Goal: Navigation & Orientation: Find specific page/section

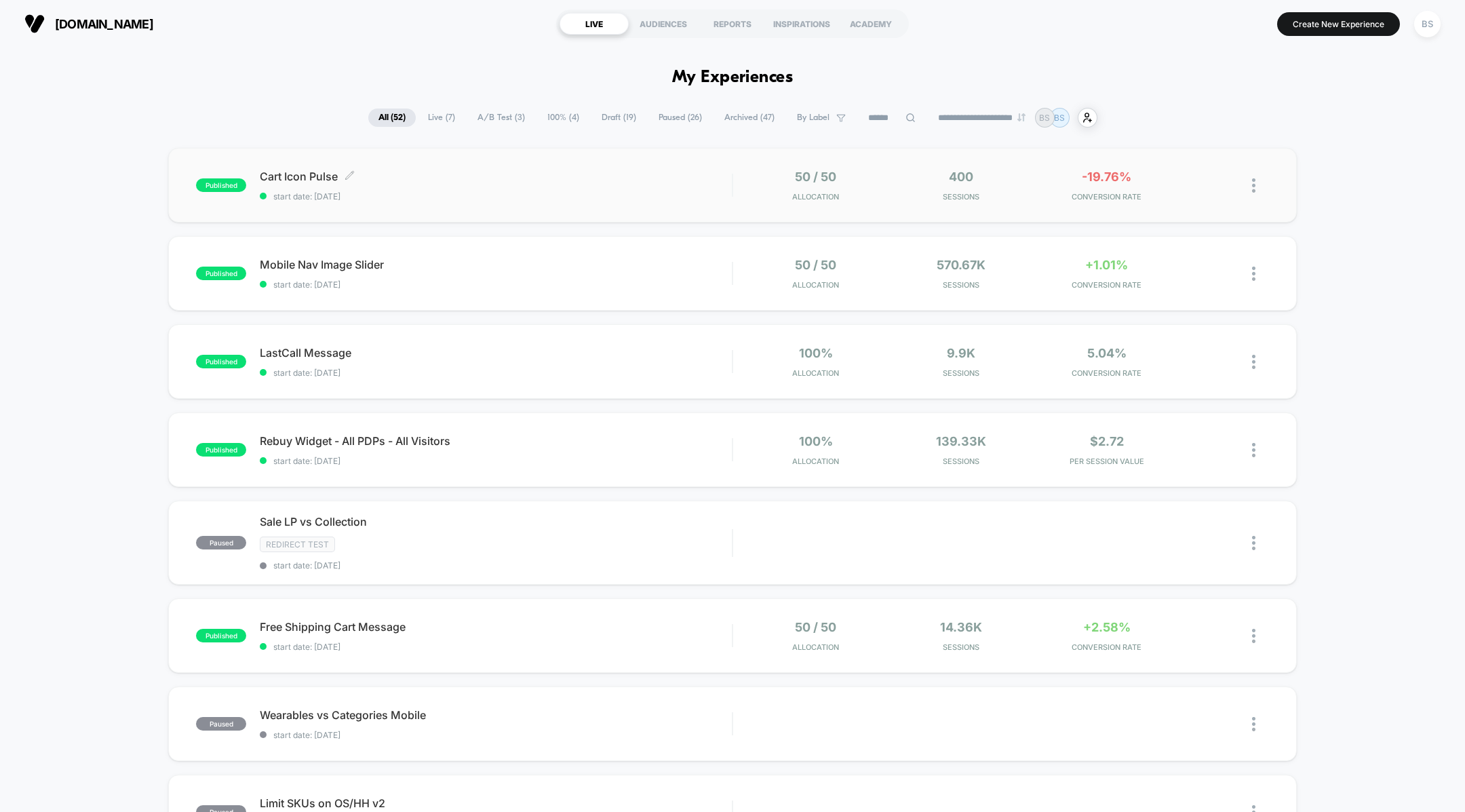
click at [599, 176] on span "Cart Icon Pulse Click to edit experience details" at bounding box center [496, 176] width 472 height 14
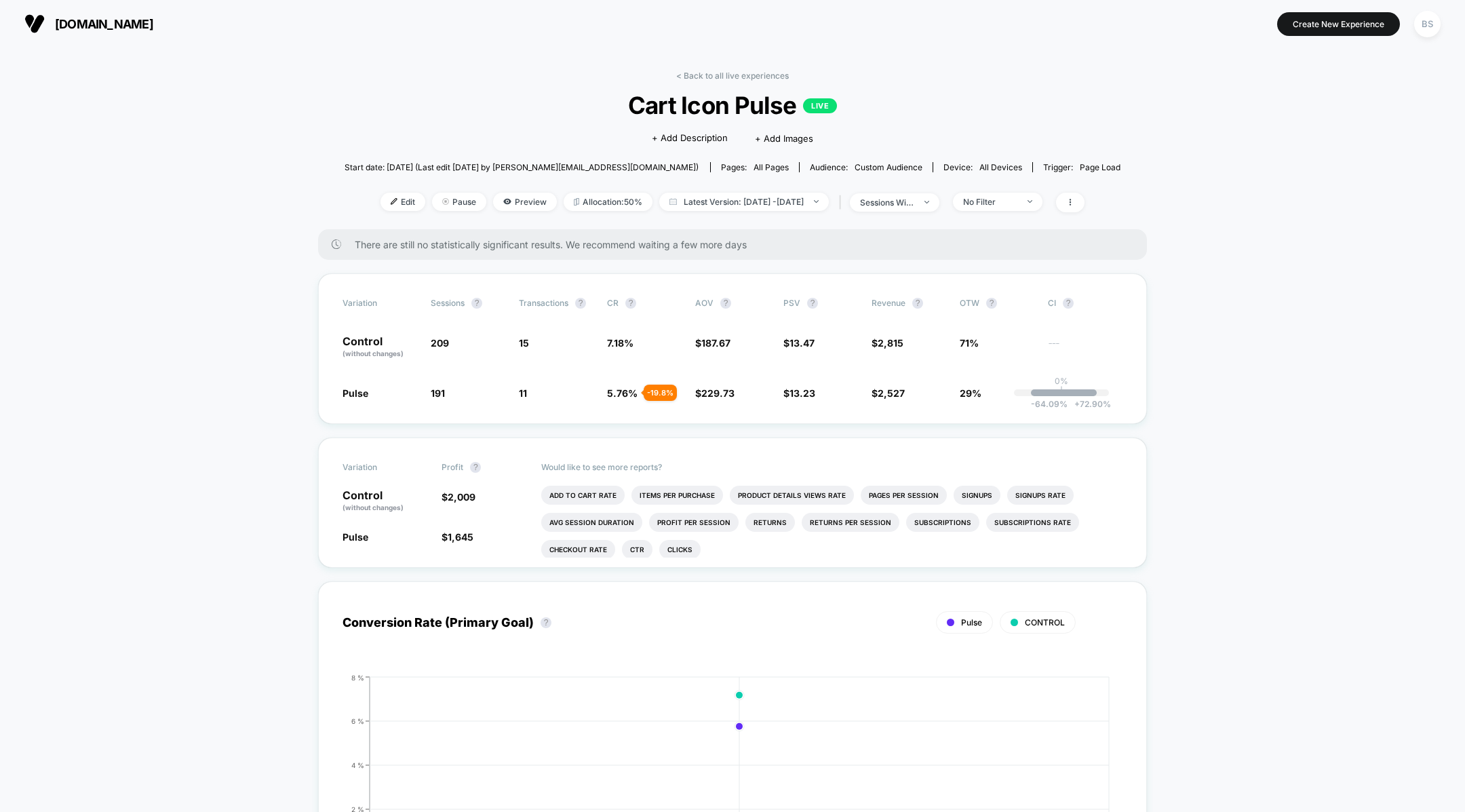
click at [699, 75] on link "< Back to all live experiences" at bounding box center [733, 76] width 113 height 10
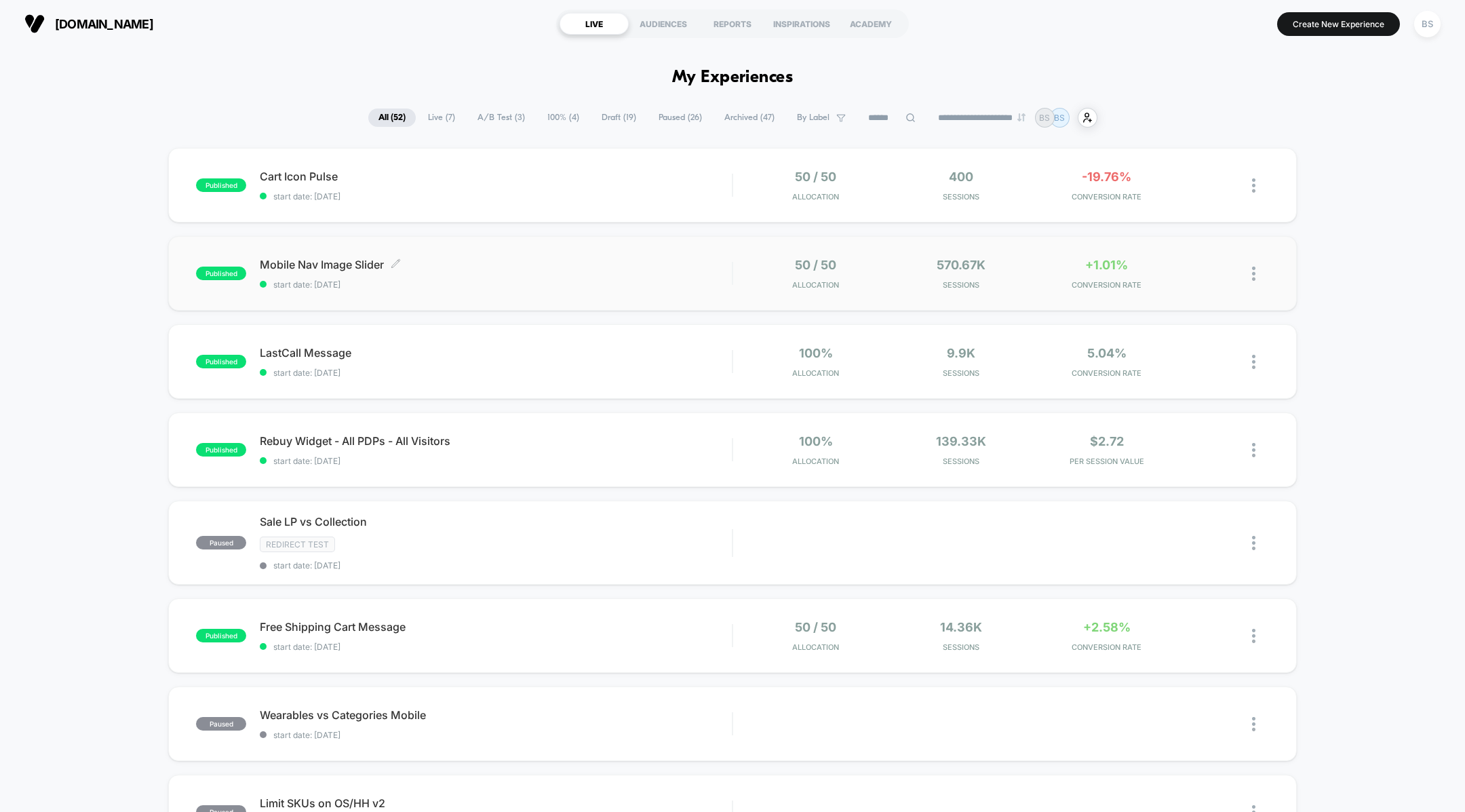
click at [604, 277] on div "Mobile Nav Image Slider Click to edit experience details Click to edit experien…" at bounding box center [496, 274] width 472 height 32
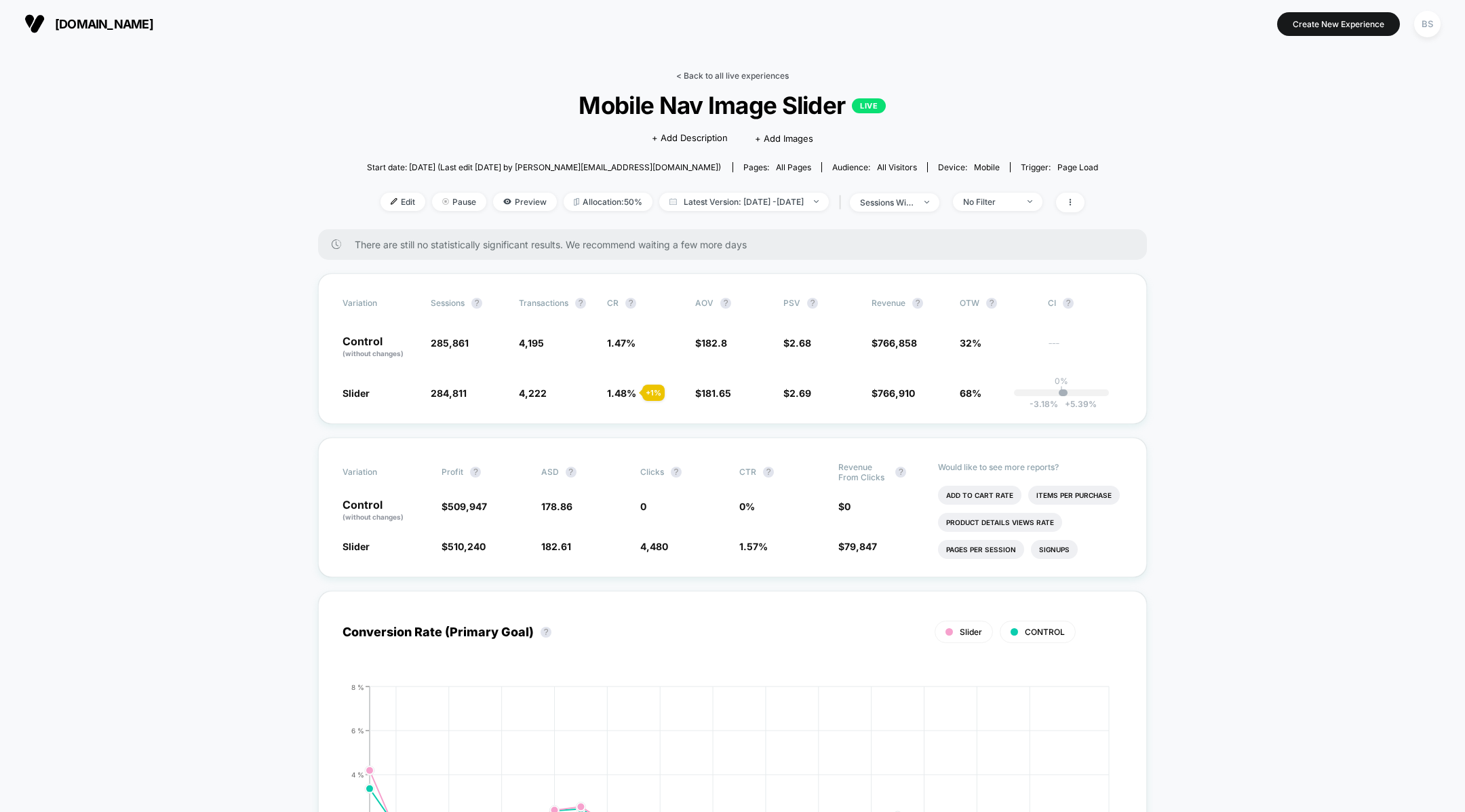
click at [704, 71] on link "< Back to all live experiences" at bounding box center [733, 76] width 113 height 10
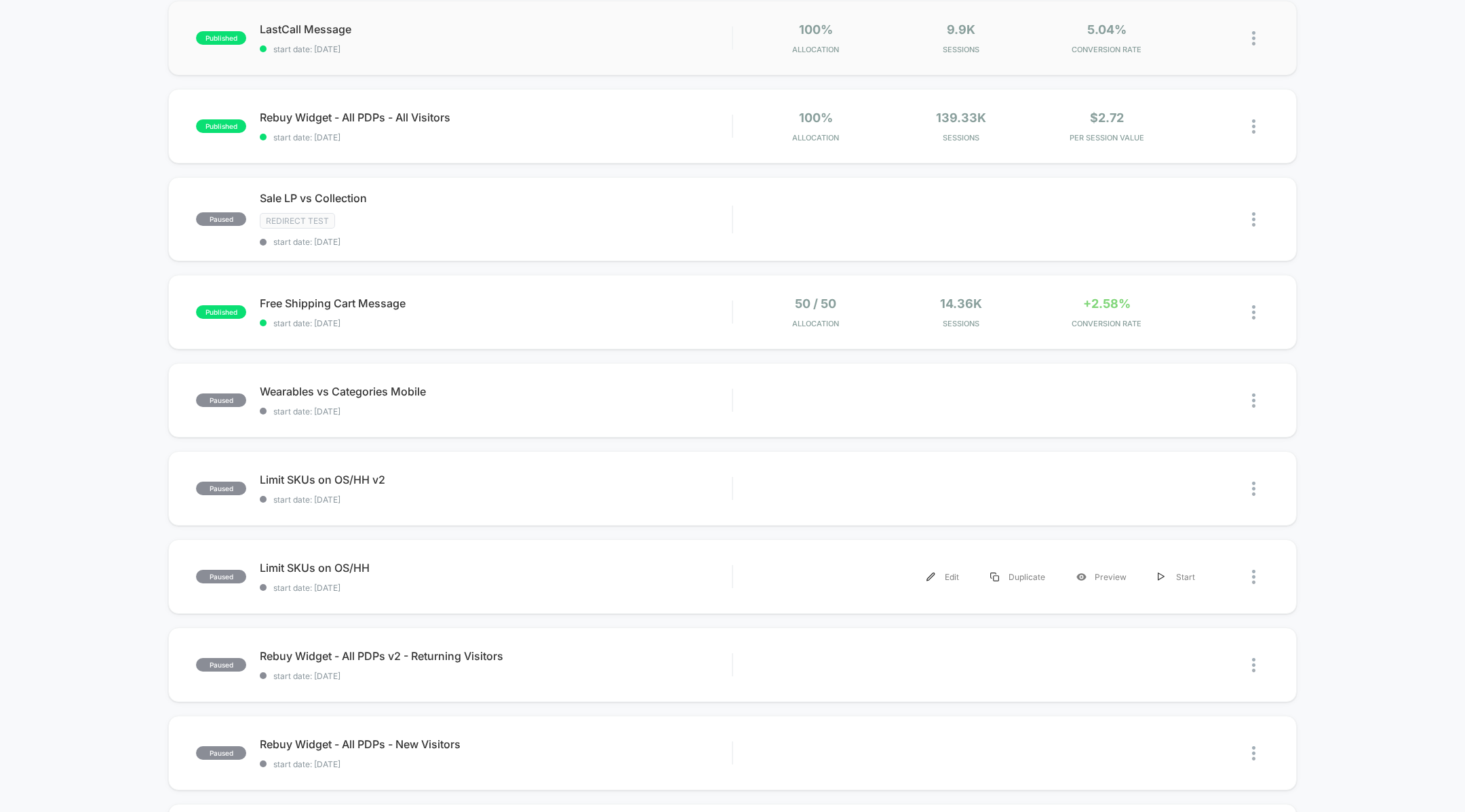
scroll to position [317, 0]
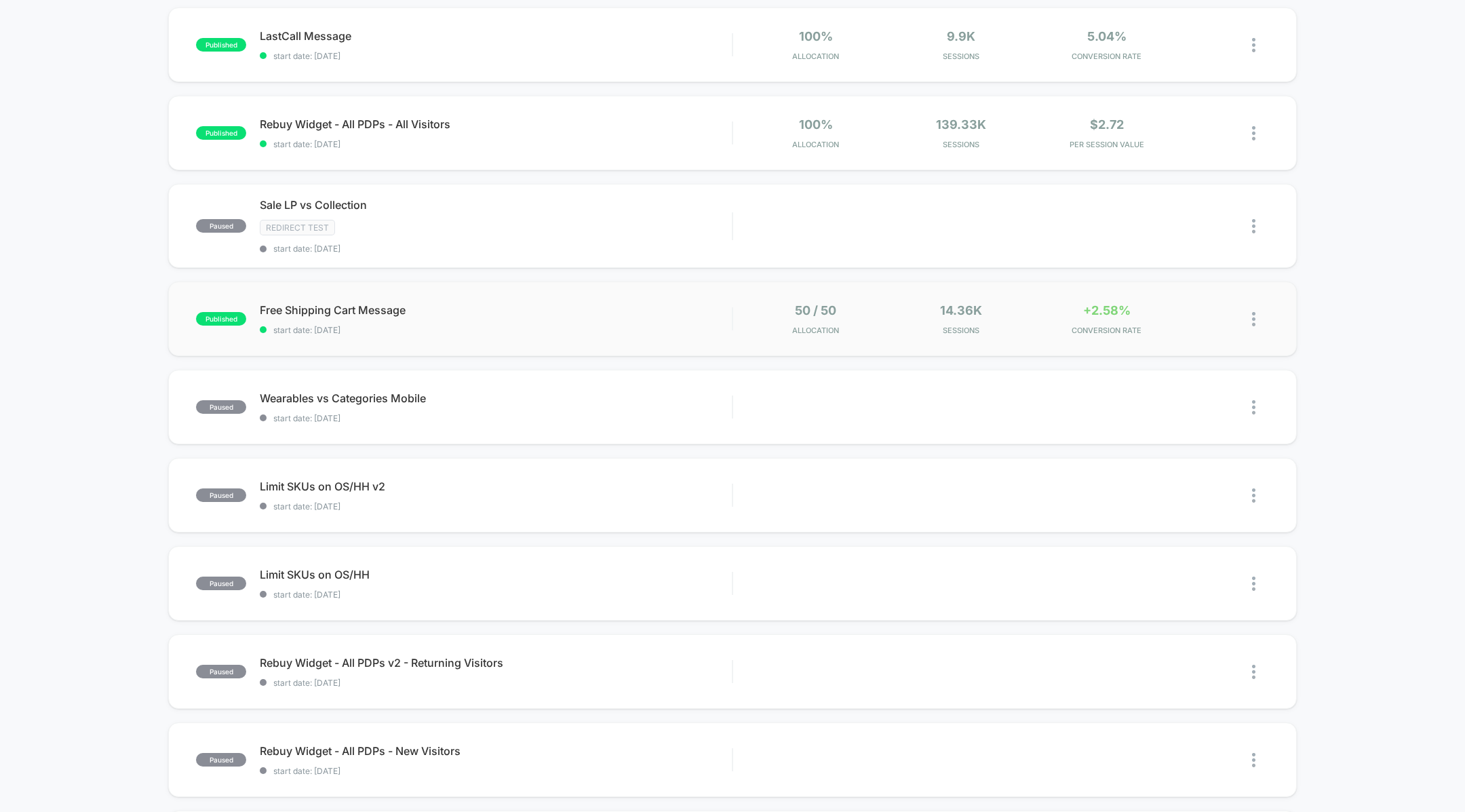
click at [725, 299] on div "published Free Shipping Cart Message start date: [DATE] 50 / 50 Allocation 14.3…" at bounding box center [732, 318] width 1128 height 74
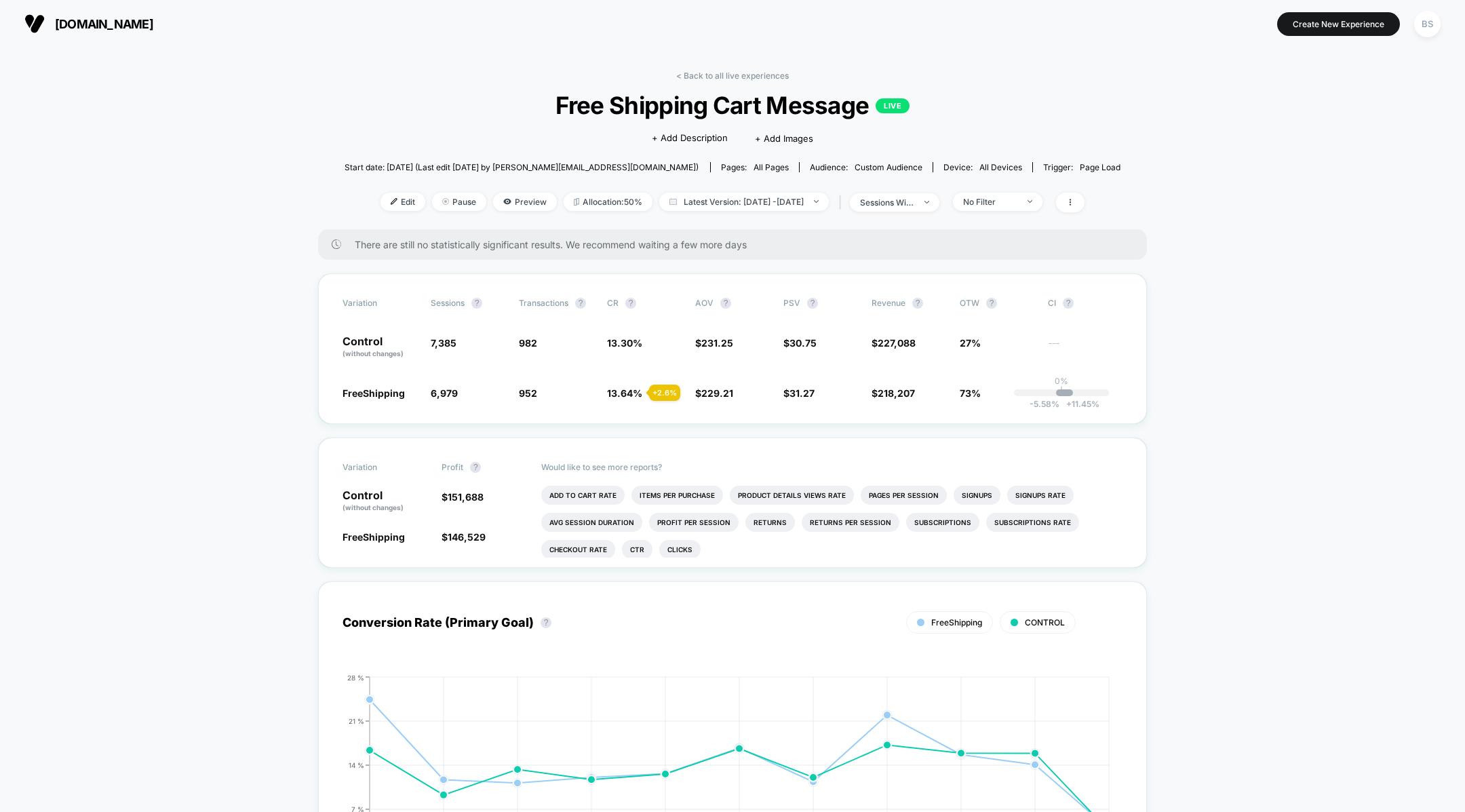
click at [709, 81] on div "< Back to all live experiences Free Shipping Cart Message LIVE Click to edit ex…" at bounding box center [733, 150] width 777 height 159
click at [709, 78] on link "< Back to all live experiences" at bounding box center [733, 76] width 113 height 10
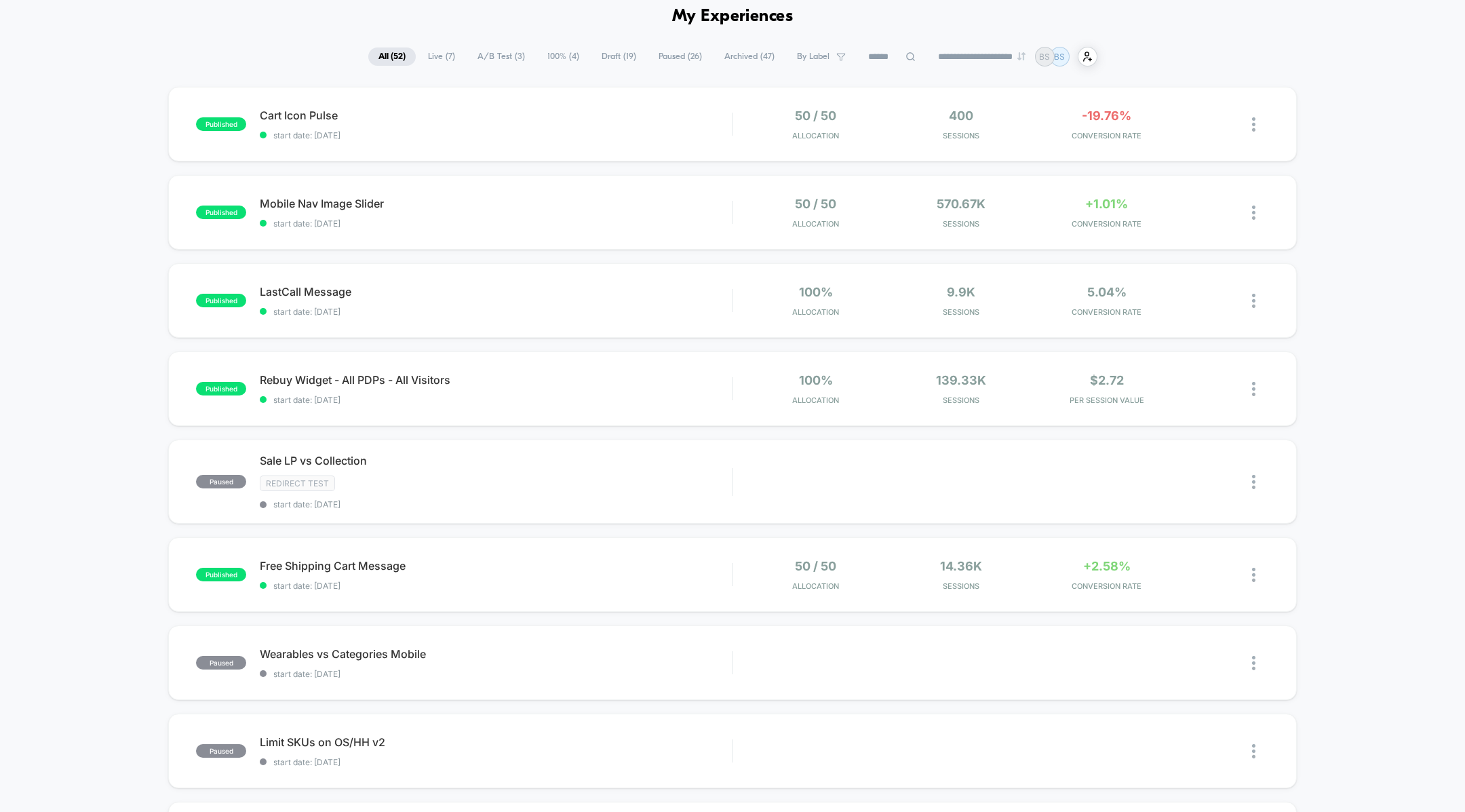
scroll to position [150, 0]
